Goal: Find specific page/section: Find specific page/section

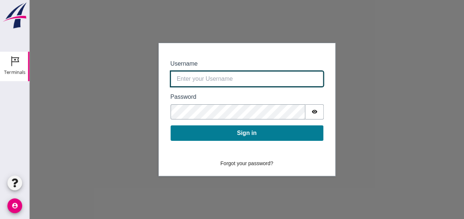
type input "0390.shp+bon@vanoord.com"
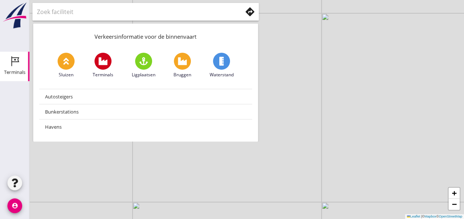
click at [13, 66] on icon "Terminals" at bounding box center [15, 61] width 12 height 12
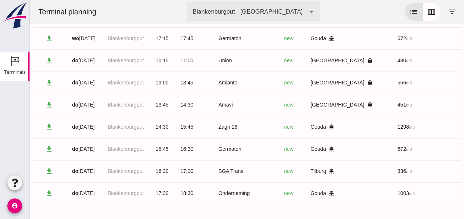
scroll to position [488, 0]
